Goal: Task Accomplishment & Management: Manage account settings

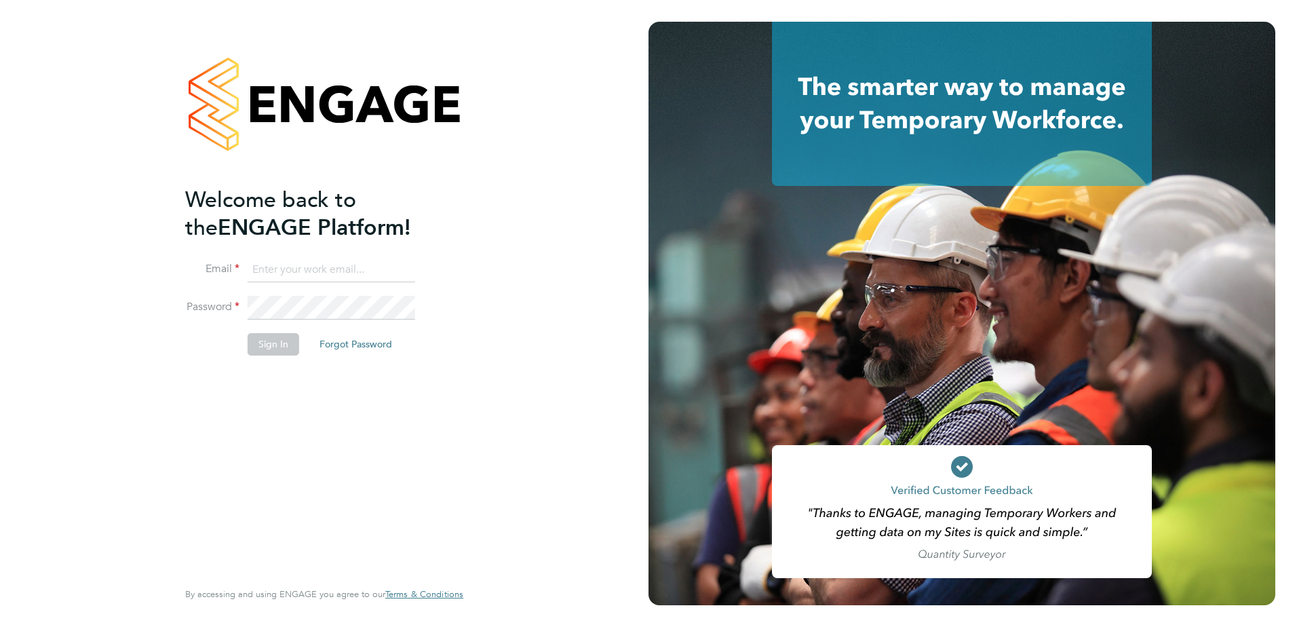
click at [361, 276] on input at bounding box center [332, 270] width 168 height 24
type input "[PERSON_NAME][EMAIL_ADDRESS][PERSON_NAME][DOMAIN_NAME]"
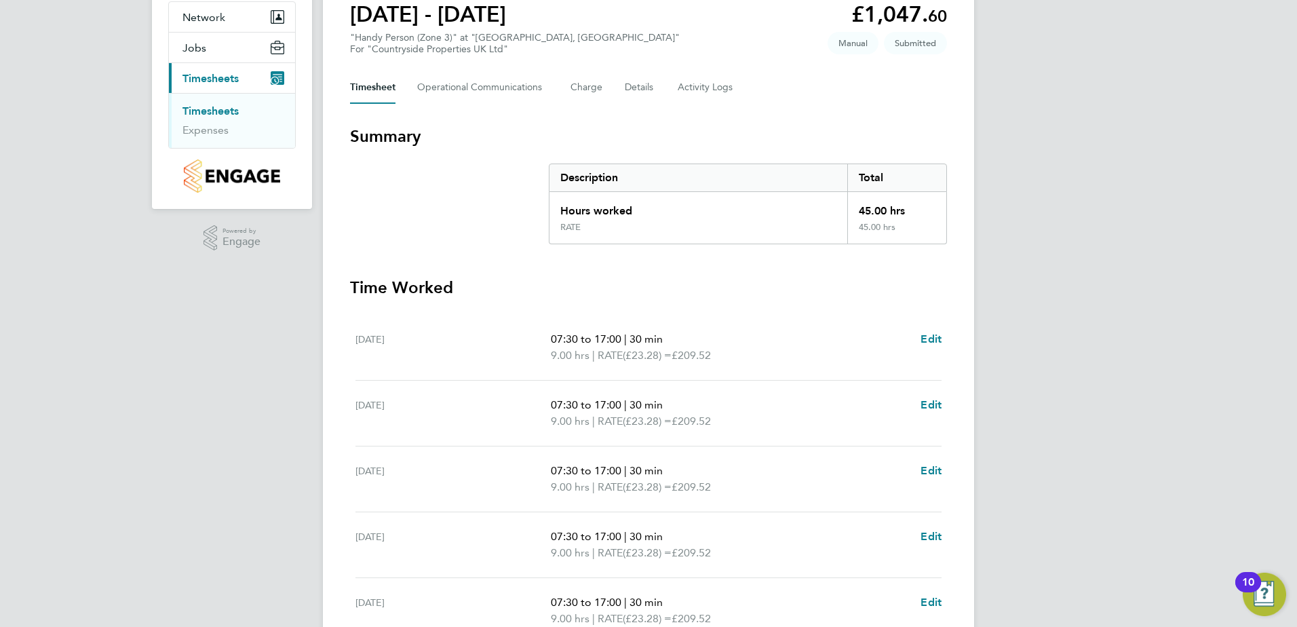
scroll to position [364, 0]
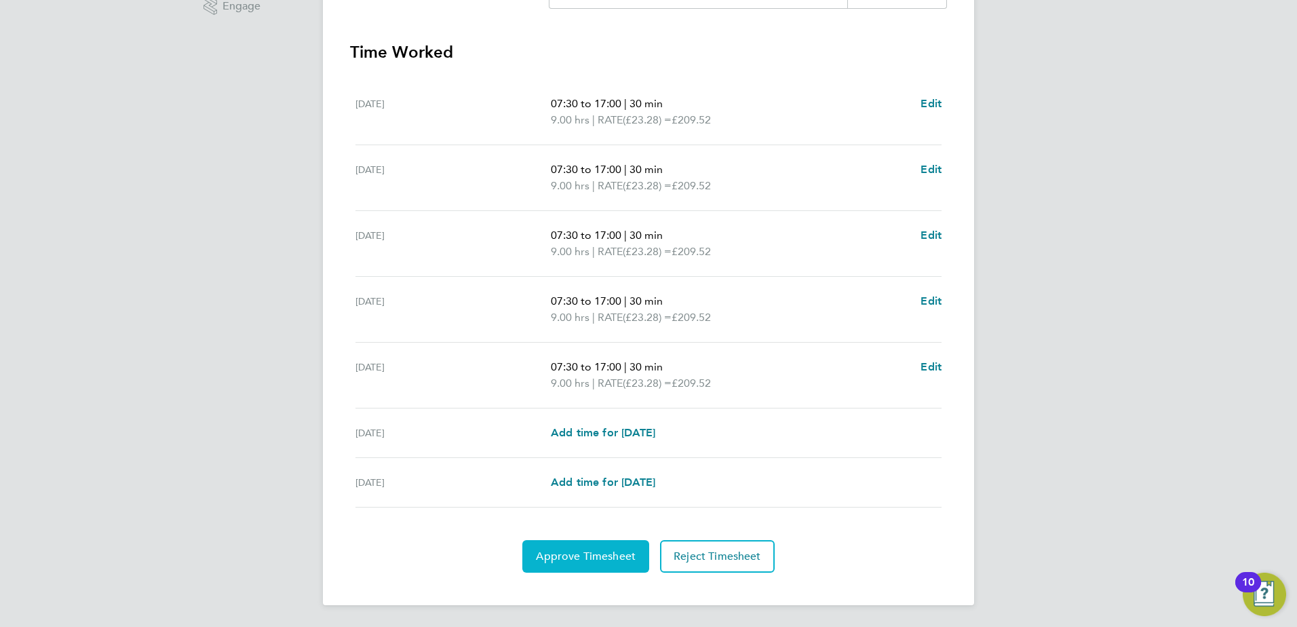
click at [598, 566] on button "Approve Timesheet" at bounding box center [585, 556] width 127 height 33
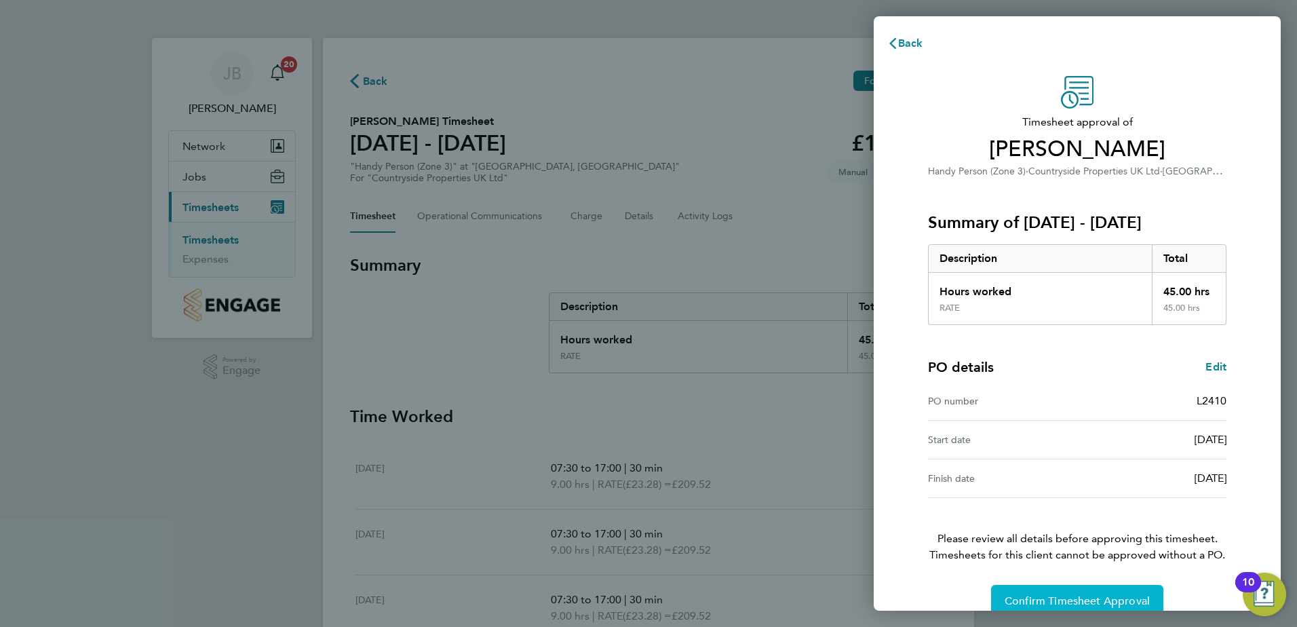
click at [1018, 596] on span "Confirm Timesheet Approval" at bounding box center [1076, 601] width 145 height 14
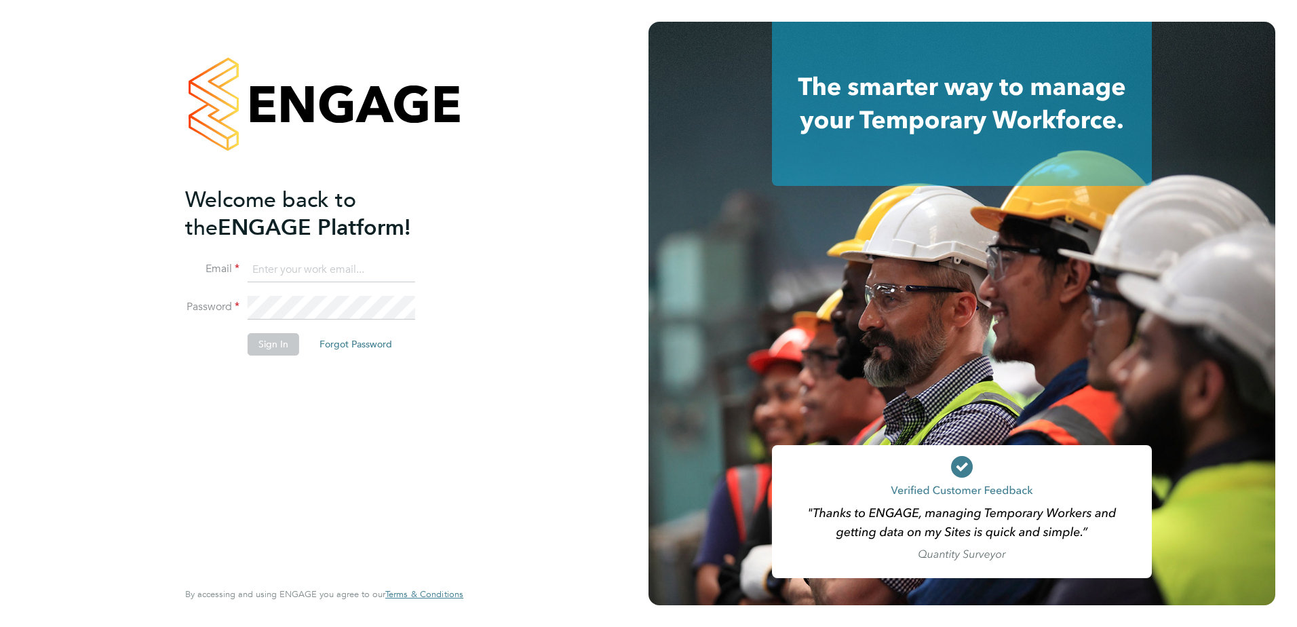
click at [371, 280] on input at bounding box center [332, 270] width 168 height 24
type input "[PERSON_NAME][EMAIL_ADDRESS][PERSON_NAME][DOMAIN_NAME]"
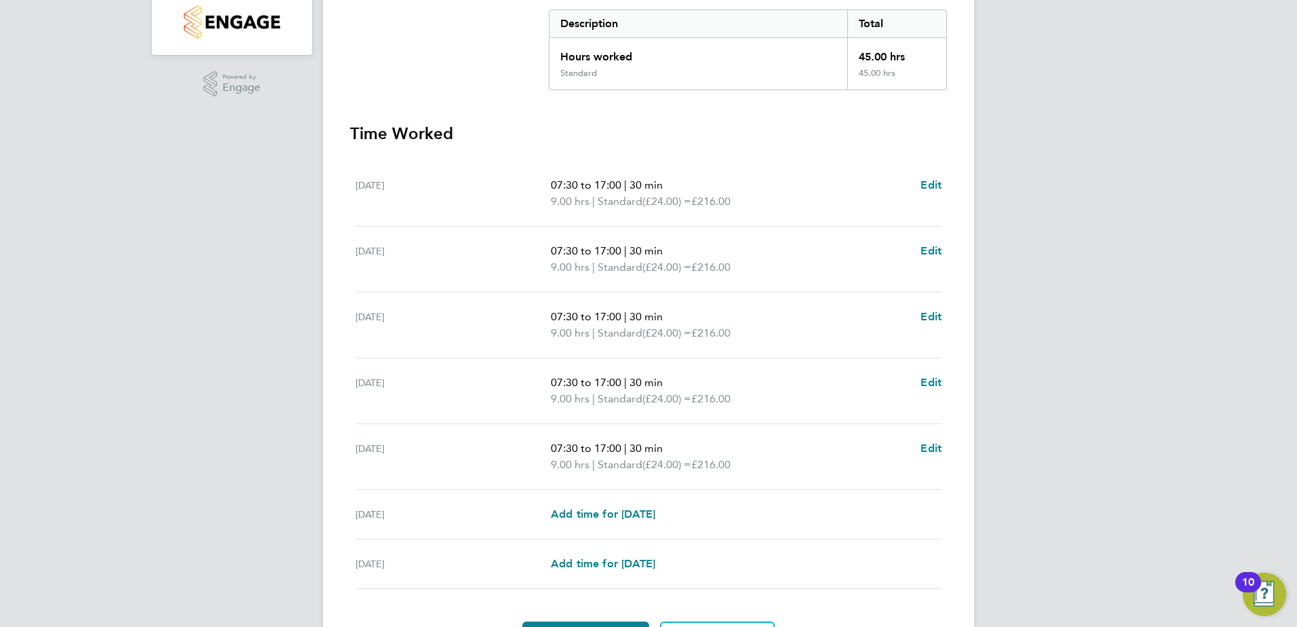
scroll to position [364, 0]
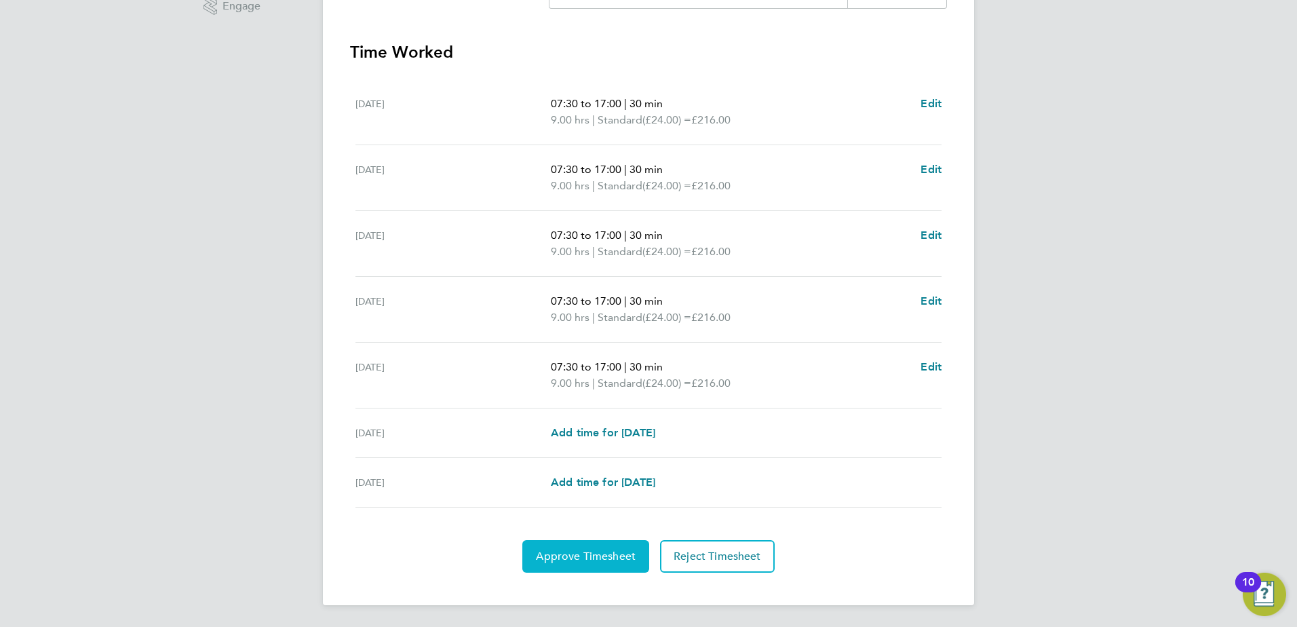
click at [585, 548] on button "Approve Timesheet" at bounding box center [585, 556] width 127 height 33
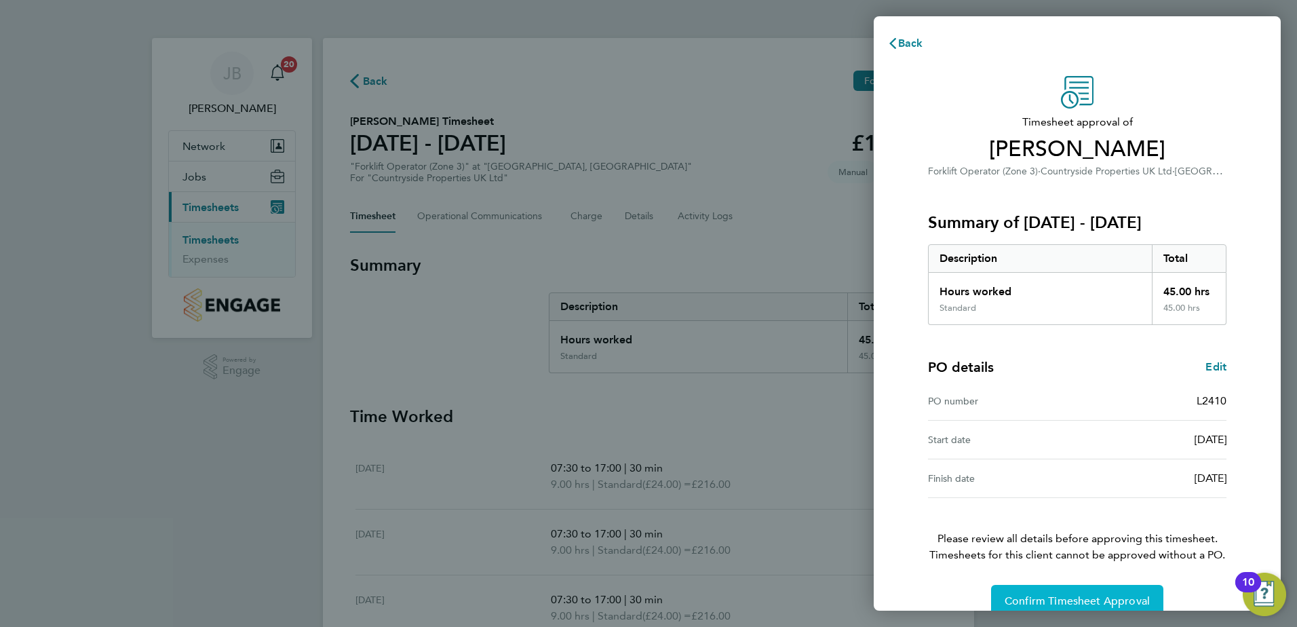
click at [1059, 604] on span "Confirm Timesheet Approval" at bounding box center [1076, 601] width 145 height 14
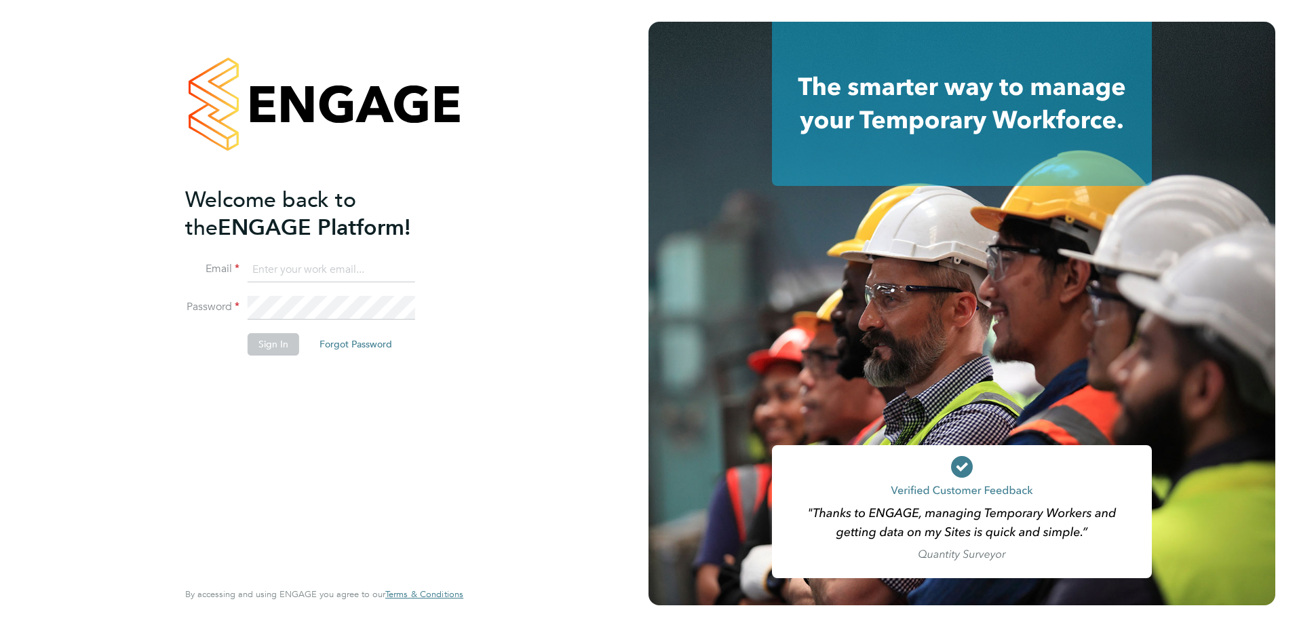
click at [374, 279] on input at bounding box center [332, 270] width 168 height 24
type input "[PERSON_NAME][EMAIL_ADDRESS][PERSON_NAME][DOMAIN_NAME]"
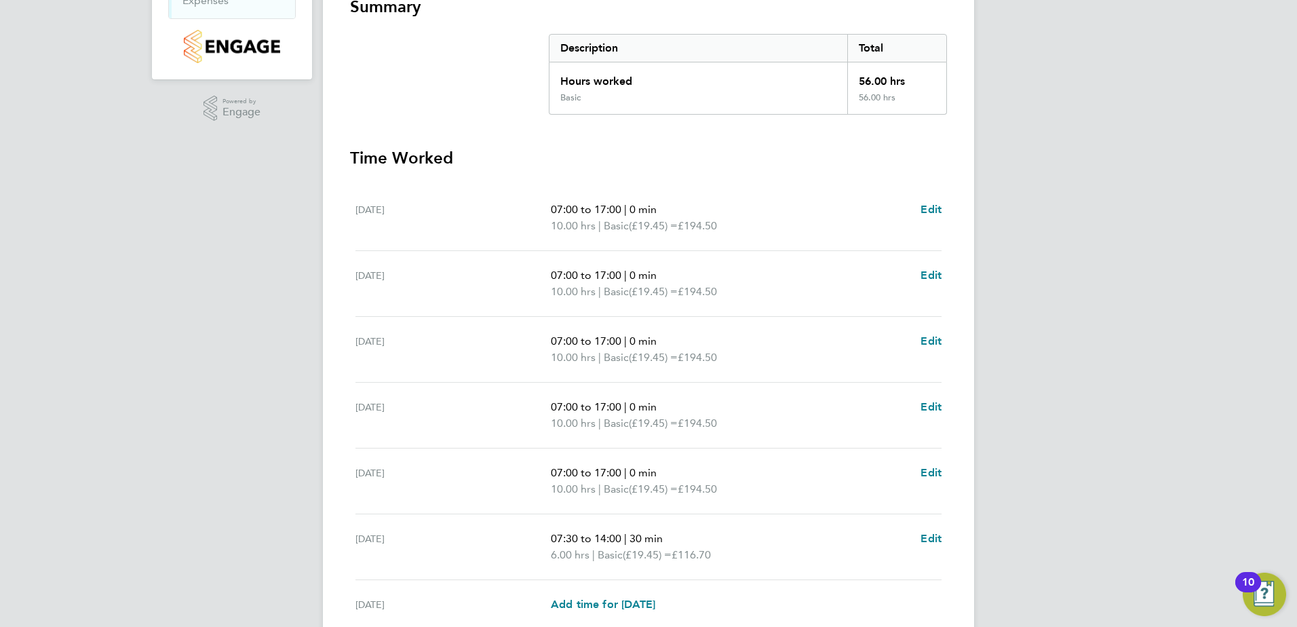
scroll to position [380, 0]
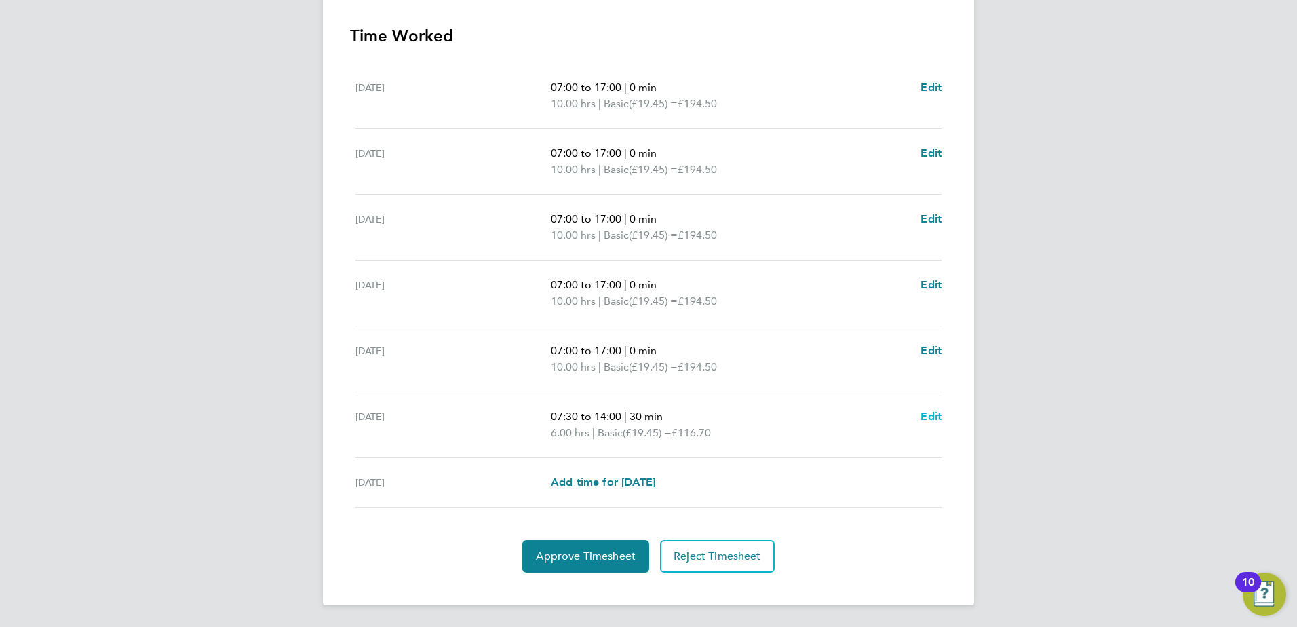
click at [935, 417] on span "Edit" at bounding box center [930, 416] width 21 height 13
select select "30"
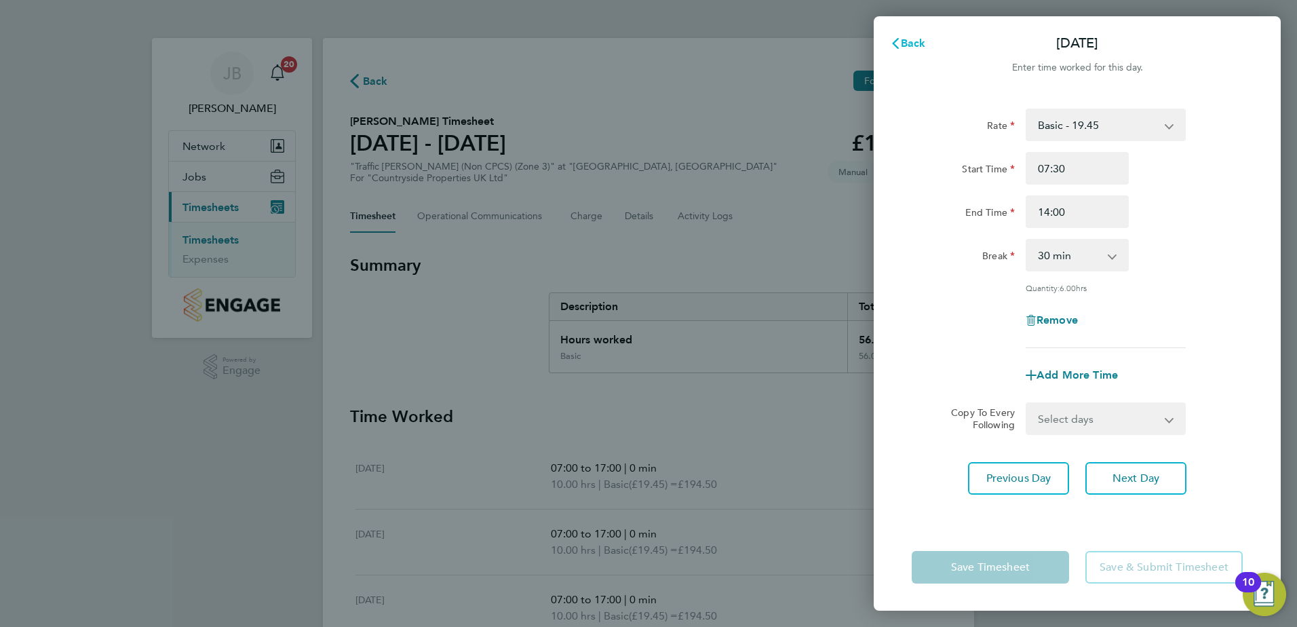
click at [912, 47] on span "Back" at bounding box center [913, 43] width 25 height 13
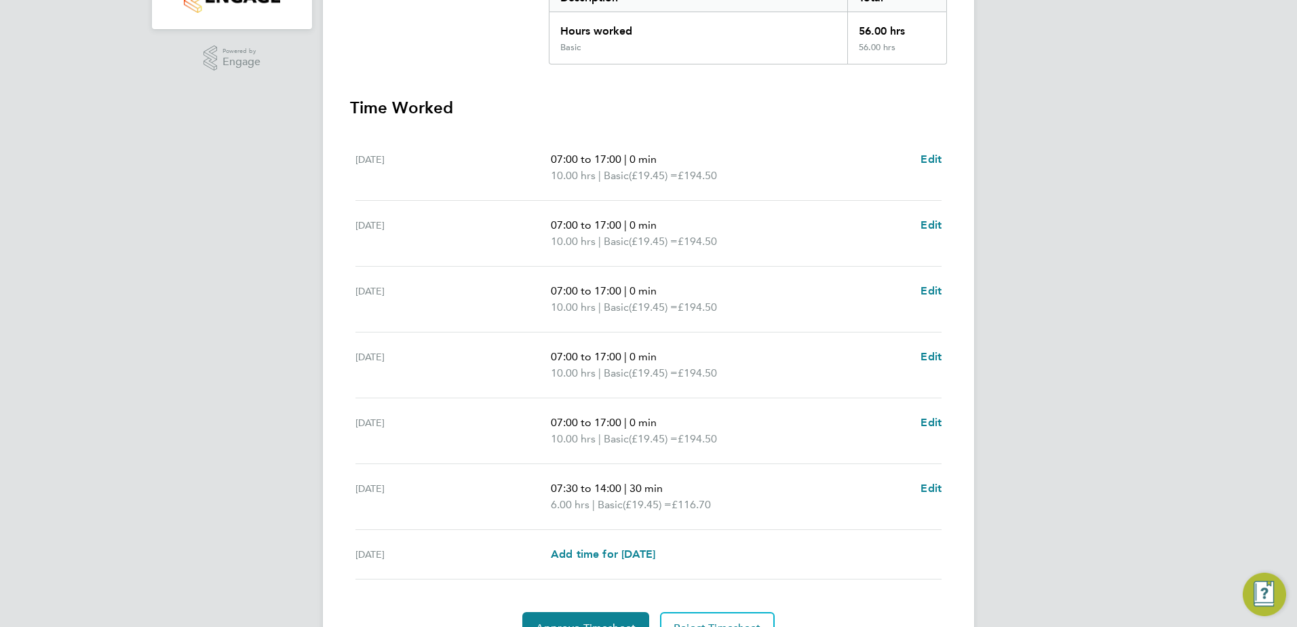
scroll to position [380, 0]
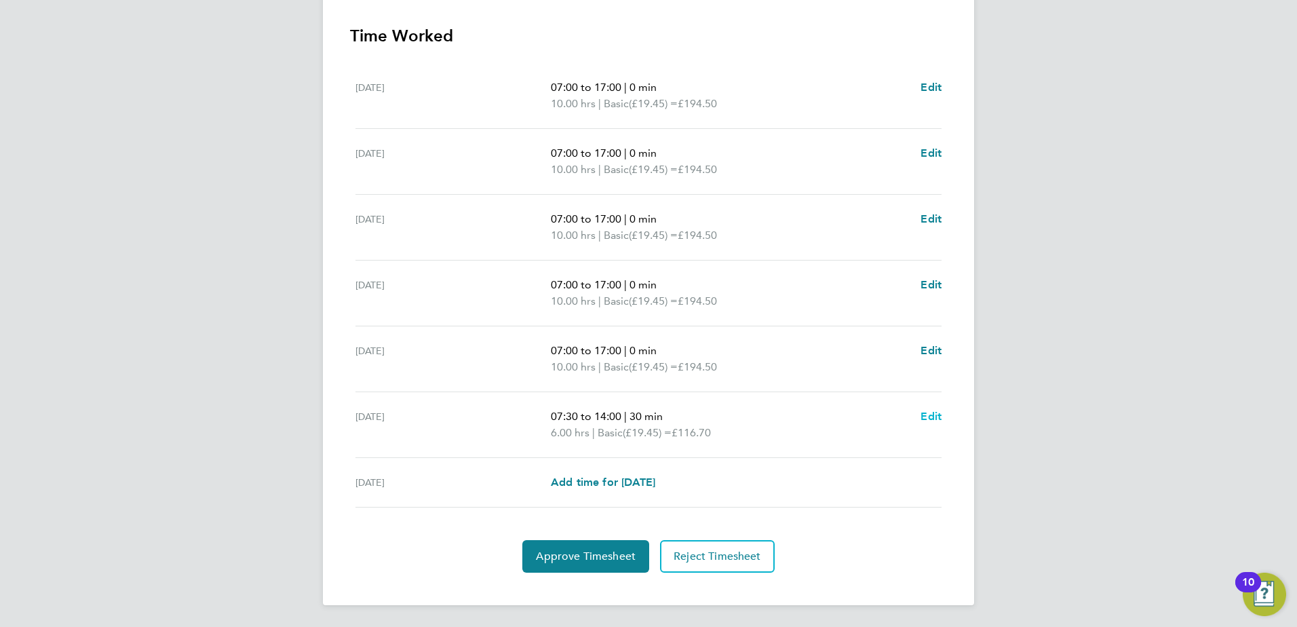
click at [933, 416] on span "Edit" at bounding box center [930, 416] width 21 height 13
select select "30"
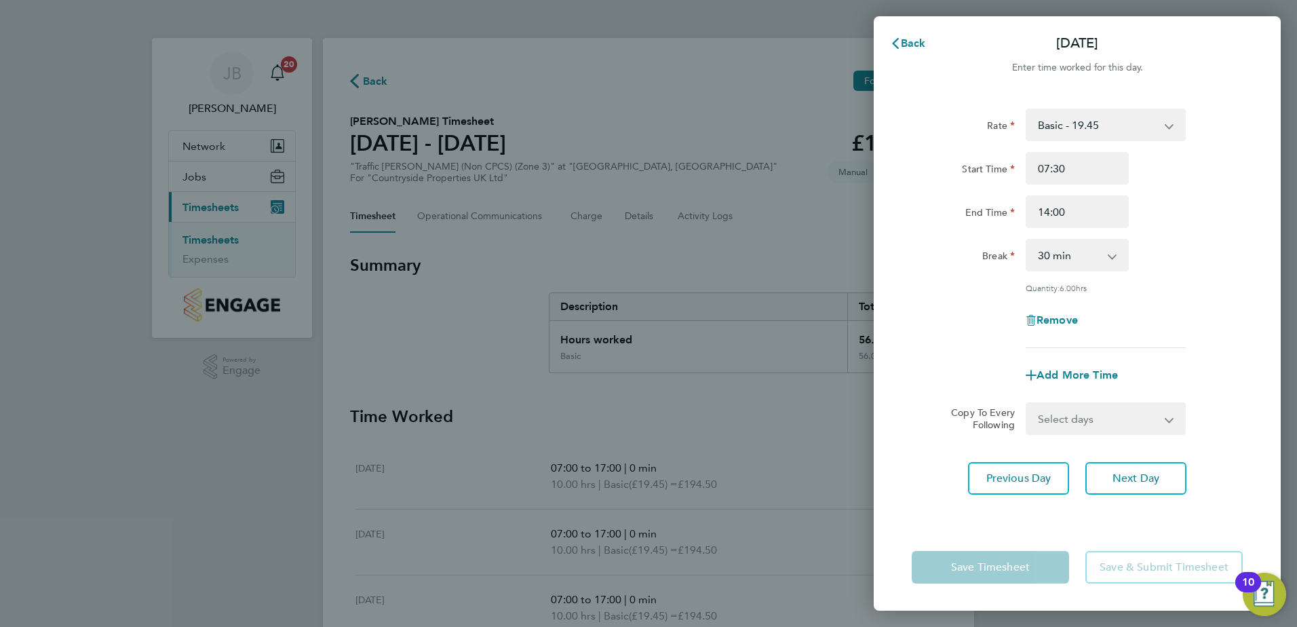
click at [1176, 119] on app-icon-cross-button at bounding box center [1176, 125] width 16 height 30
click at [1169, 123] on app-icon-cross-button at bounding box center [1176, 125] width 16 height 30
click at [1081, 183] on input "07:30" at bounding box center [1076, 168] width 103 height 33
drag, startPoint x: 1080, startPoint y: 176, endPoint x: 968, endPoint y: 179, distance: 111.9
click at [970, 179] on div "Start Time 07:30" at bounding box center [1077, 168] width 342 height 33
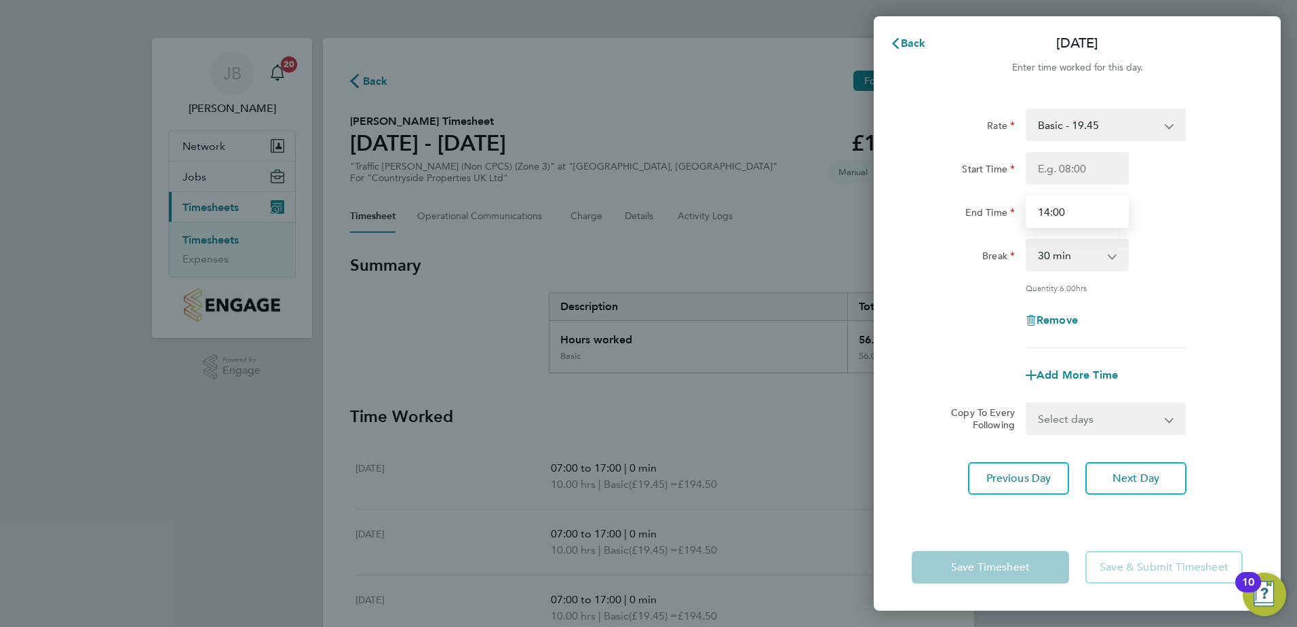
drag, startPoint x: 1082, startPoint y: 206, endPoint x: 972, endPoint y: 208, distance: 110.6
click at [972, 208] on div "Start Time End Time 14:00" at bounding box center [1077, 190] width 342 height 76
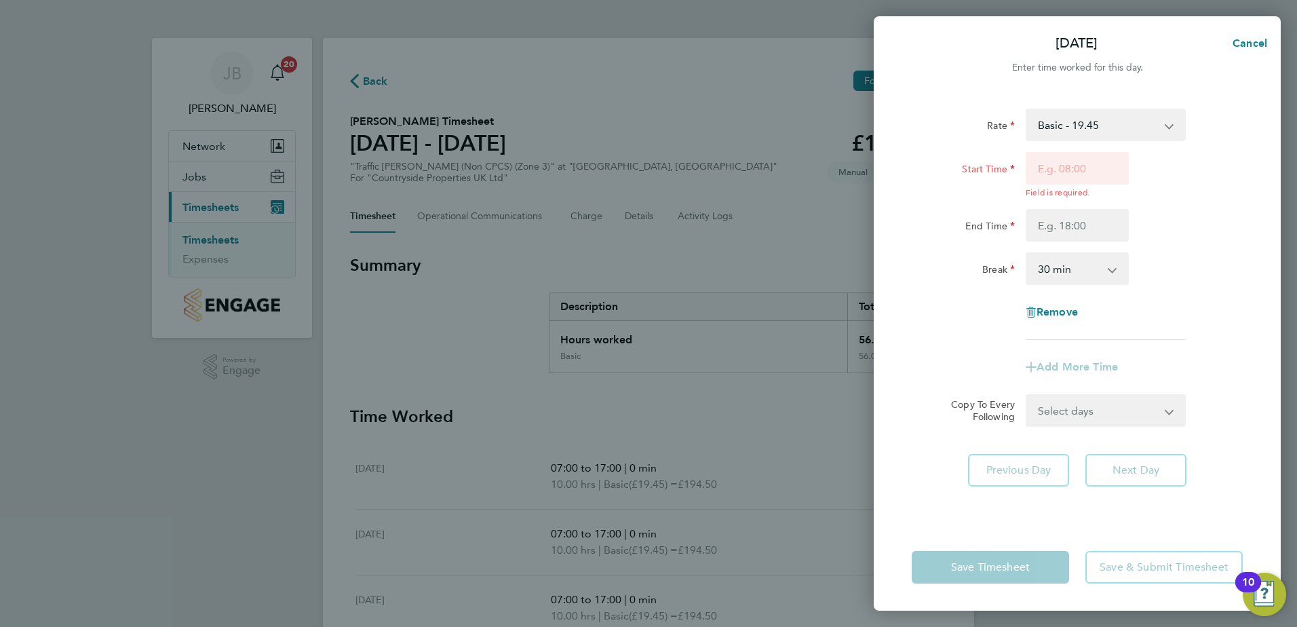
click at [1272, 252] on div "Rate Basic - 19.45 Start Time Field is required. End Time Break 0 min 15 min 30…" at bounding box center [1077, 307] width 407 height 431
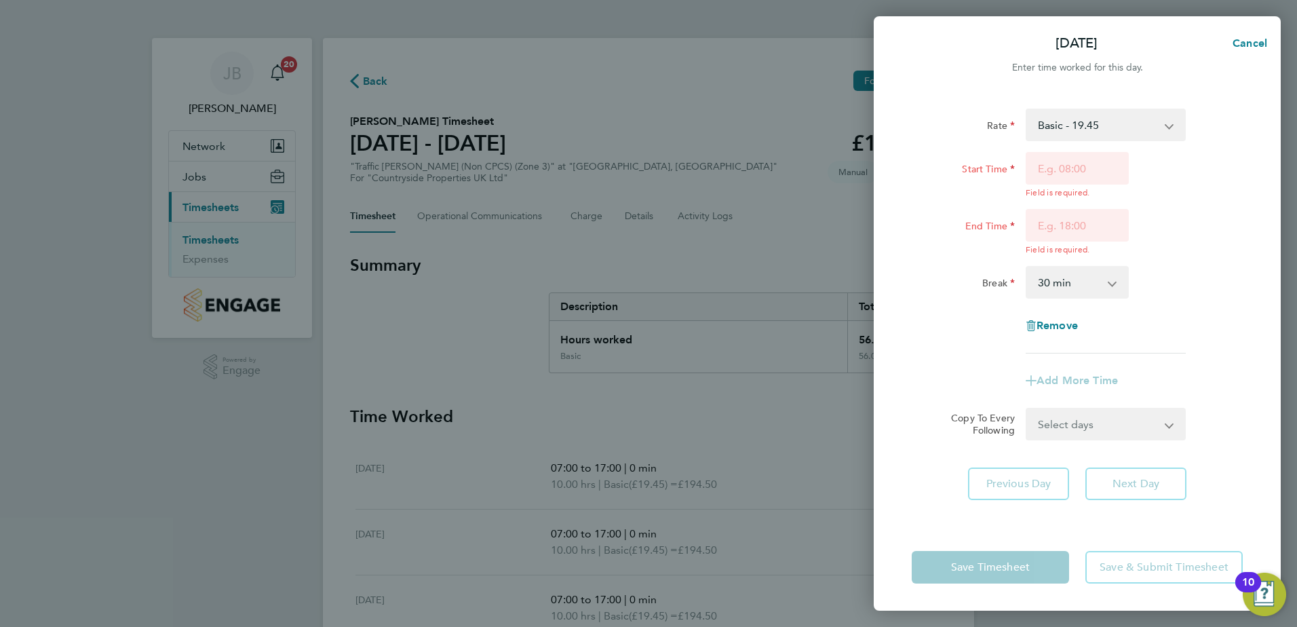
click at [1097, 287] on select "0 min 15 min 30 min 45 min 60 min 75 min 90 min" at bounding box center [1069, 282] width 84 height 30
click at [1154, 332] on div "Remove" at bounding box center [1077, 325] width 342 height 33
click at [1072, 332] on div "Remove" at bounding box center [1077, 325] width 114 height 33
click at [1069, 328] on span "Remove" at bounding box center [1056, 325] width 41 height 13
select select "null"
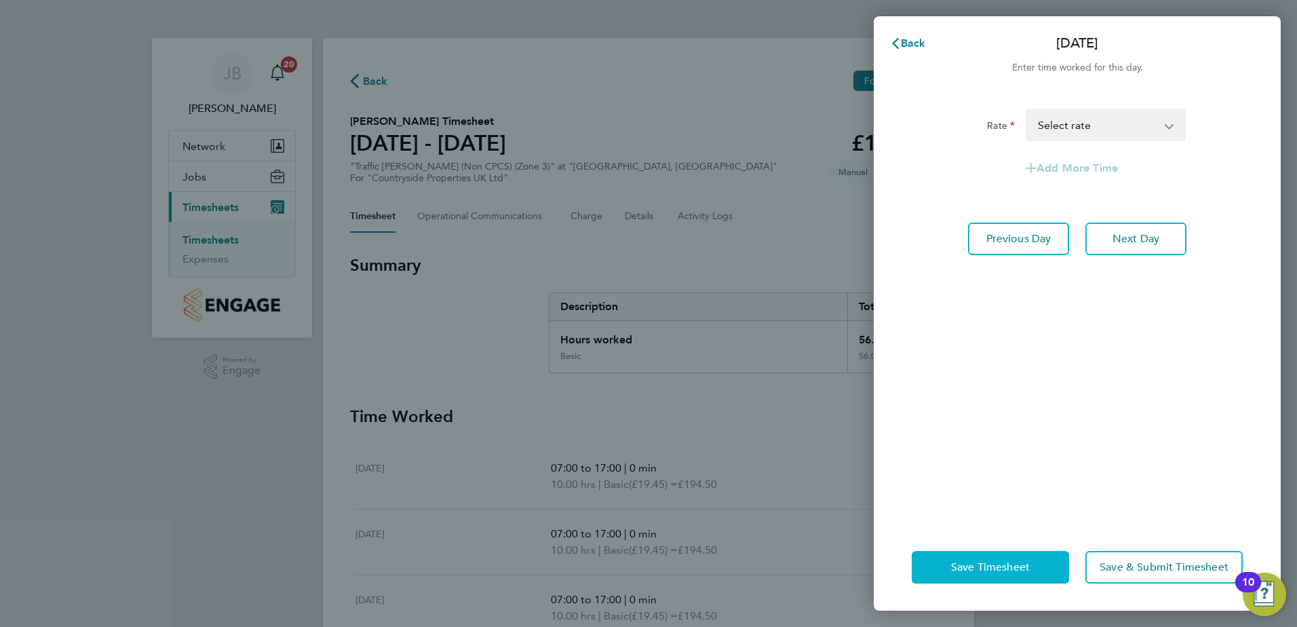
click at [991, 570] on span "Save Timesheet" at bounding box center [990, 567] width 79 height 14
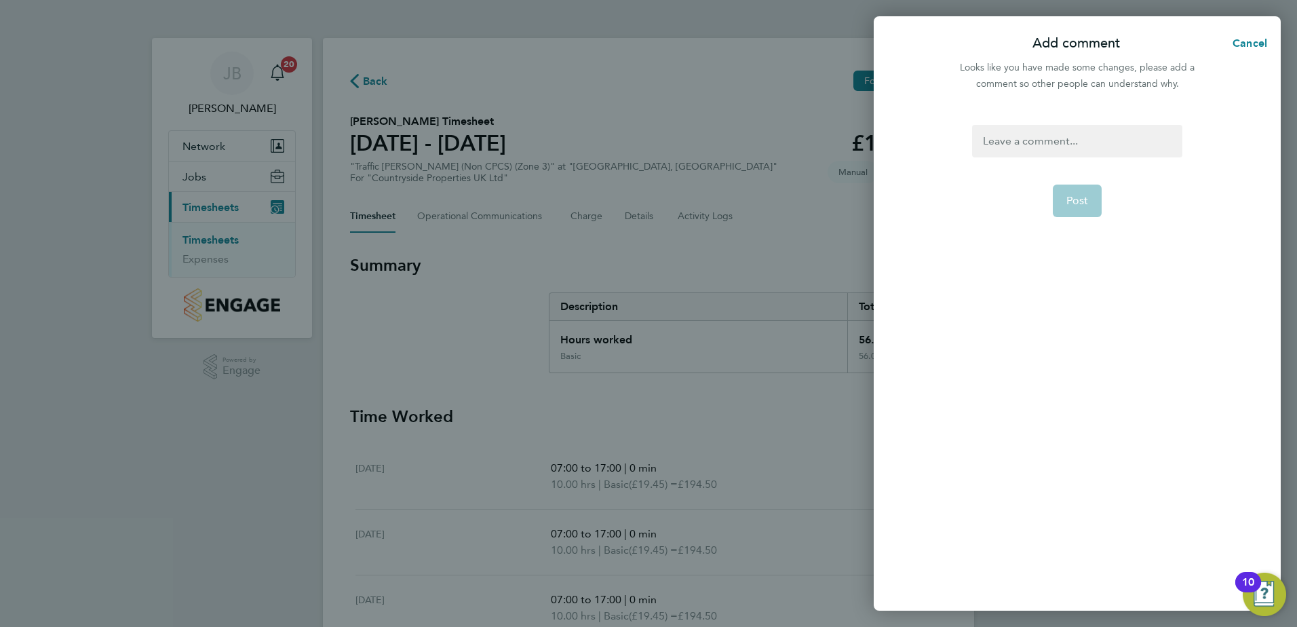
click at [1249, 57] on div "Add comment Cancel" at bounding box center [1077, 43] width 407 height 33
click at [1247, 37] on span "Cancel" at bounding box center [1247, 43] width 39 height 13
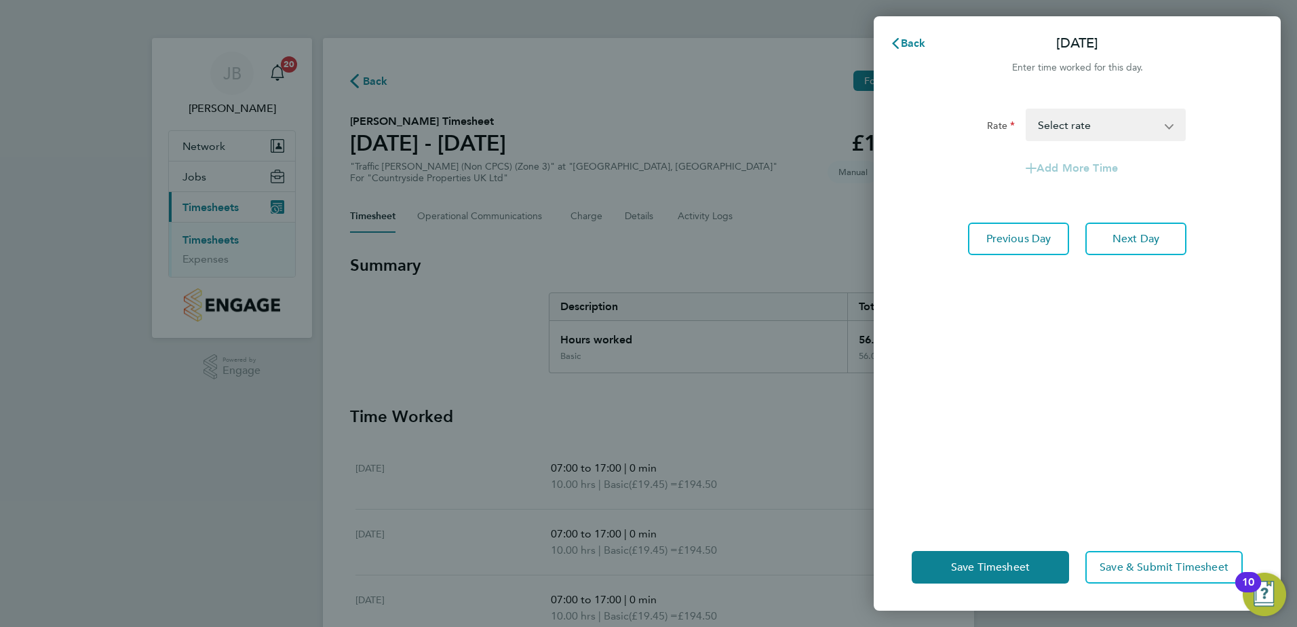
click at [981, 591] on div "Save Timesheet Save & Submit Timesheet" at bounding box center [1077, 567] width 407 height 87
click at [977, 565] on span "Save Timesheet" at bounding box center [990, 567] width 79 height 14
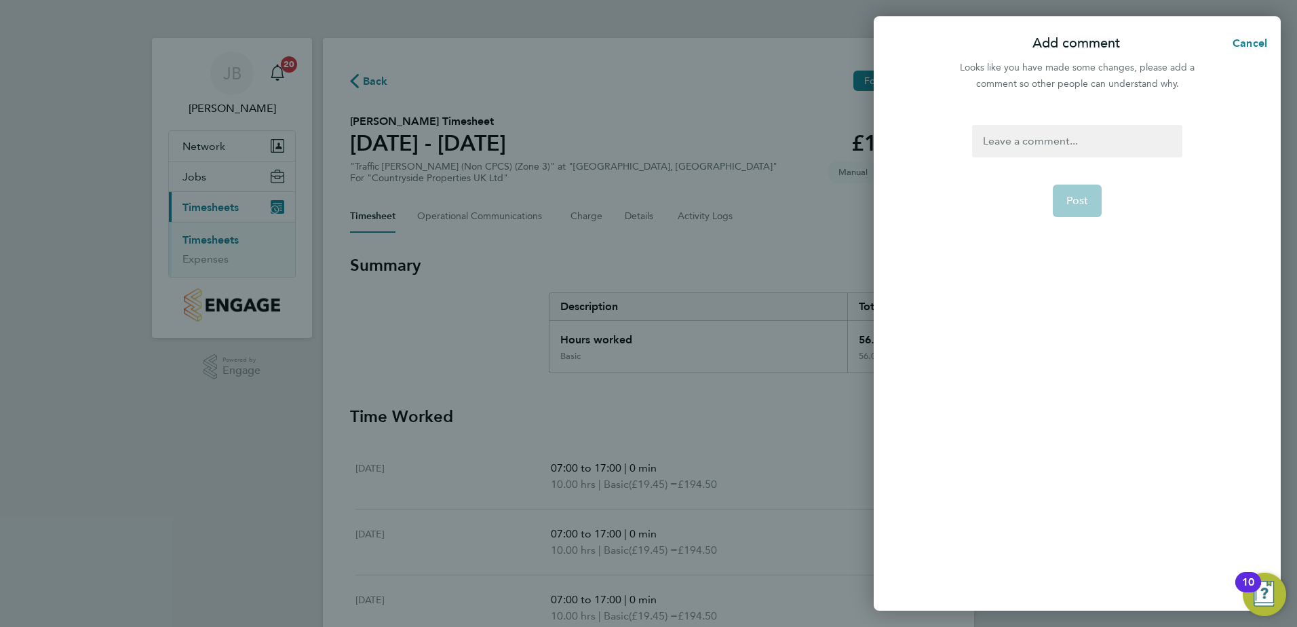
click at [1081, 142] on div at bounding box center [1077, 141] width 210 height 33
click at [1100, 134] on div at bounding box center [1077, 141] width 210 height 33
click at [1086, 197] on span "Post" at bounding box center [1077, 201] width 22 height 14
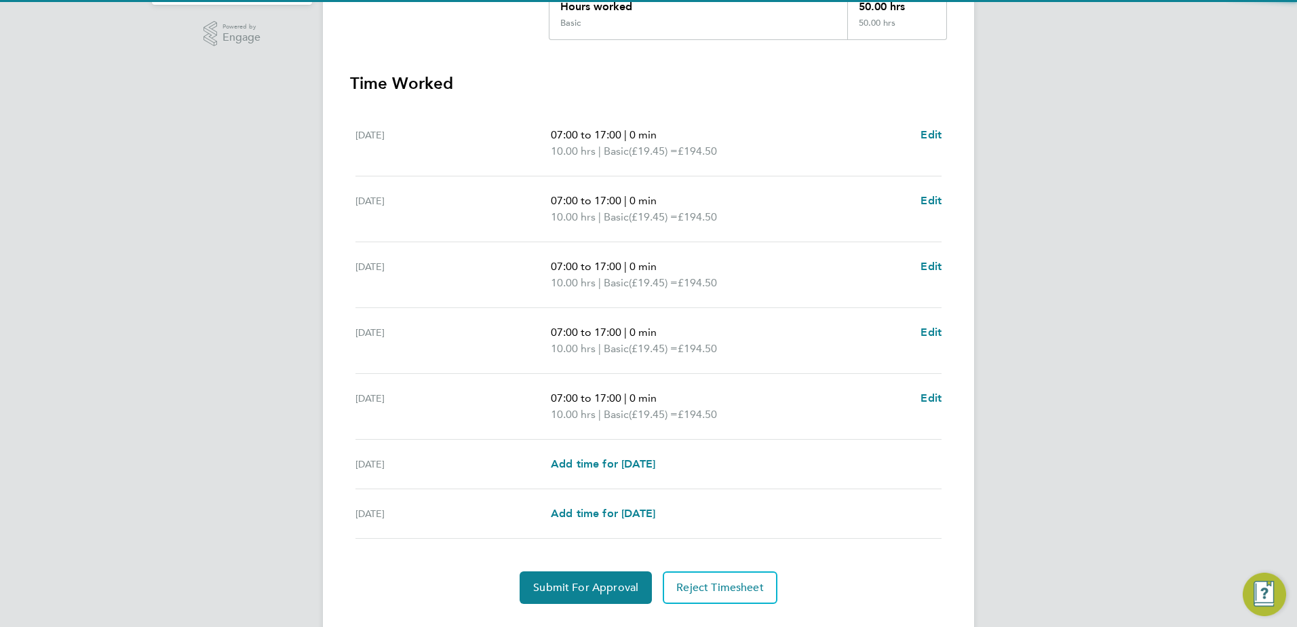
scroll to position [364, 0]
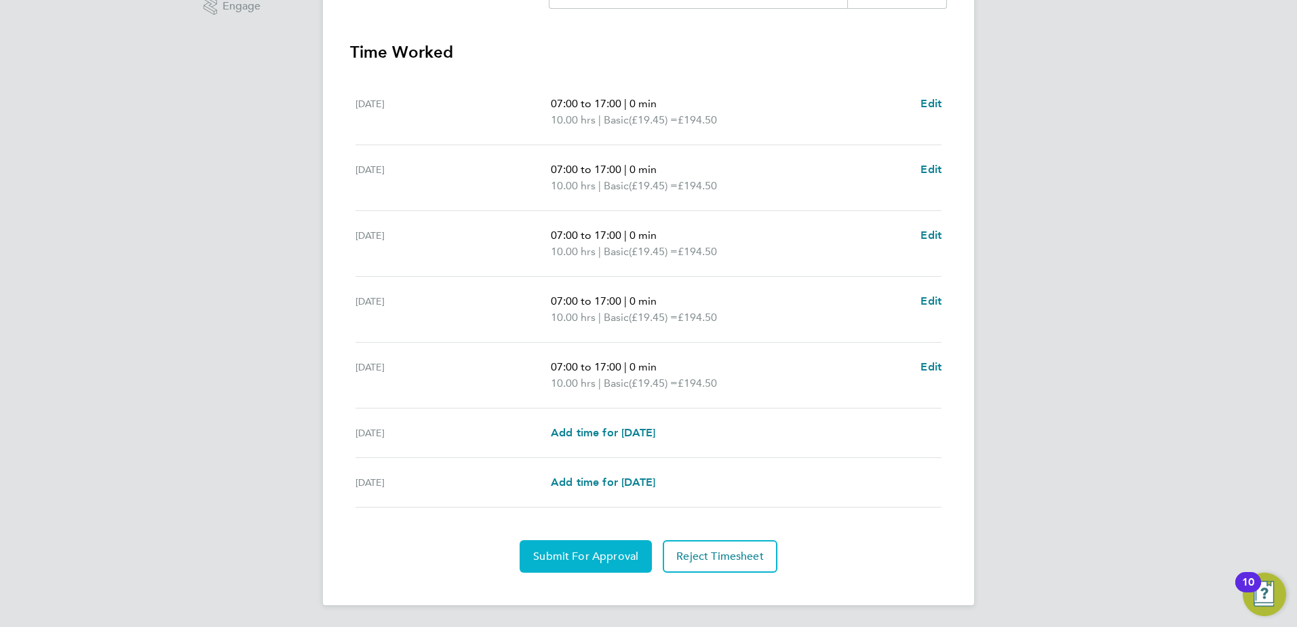
click at [549, 551] on span "Submit For Approval" at bounding box center [585, 556] width 105 height 14
click at [592, 569] on button "Approve Timesheet" at bounding box center [585, 556] width 127 height 33
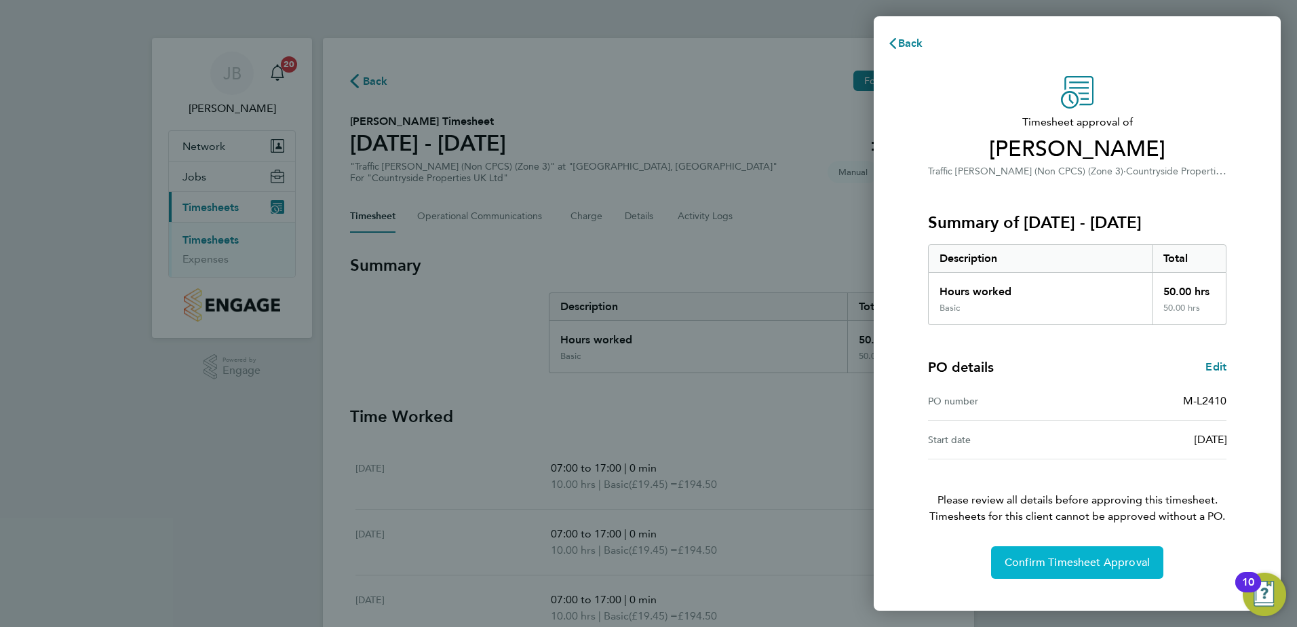
click at [1056, 553] on button "Confirm Timesheet Approval" at bounding box center [1077, 562] width 172 height 33
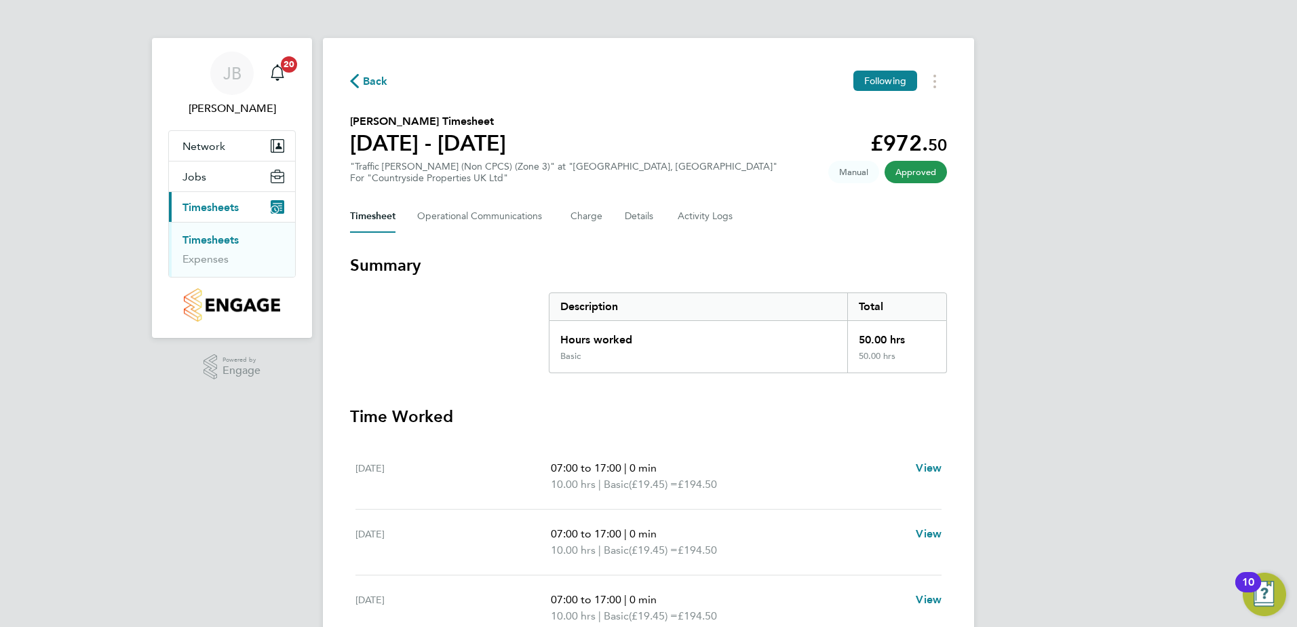
click at [1067, 233] on div "JB Joel Bishop Notifications 20 Applications: Network Team Members Sites Jobs V…" at bounding box center [648, 463] width 1297 height 926
click at [416, 339] on section "Summary Description Total Hours worked 50.00 hrs Basic 50.00 hrs" at bounding box center [648, 313] width 597 height 119
